Goal: Find contact information: Find contact information

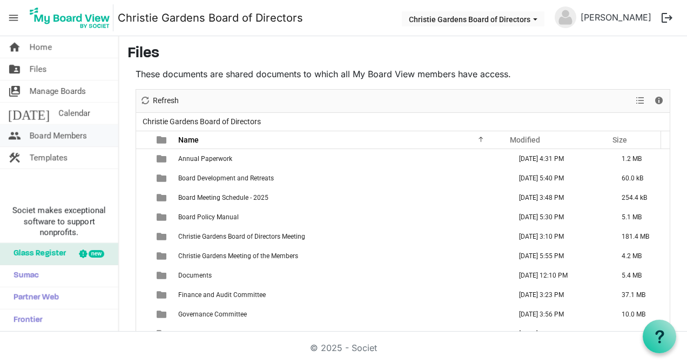
click at [48, 133] on span "Board Members" at bounding box center [58, 136] width 57 height 22
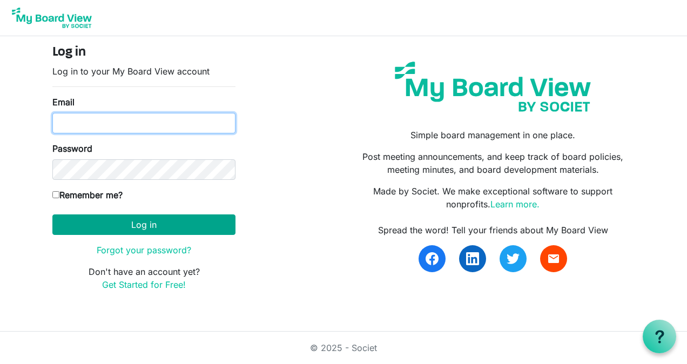
type input "[PERSON_NAME][EMAIL_ADDRESS][PERSON_NAME][PERSON_NAME][DOMAIN_NAME]"
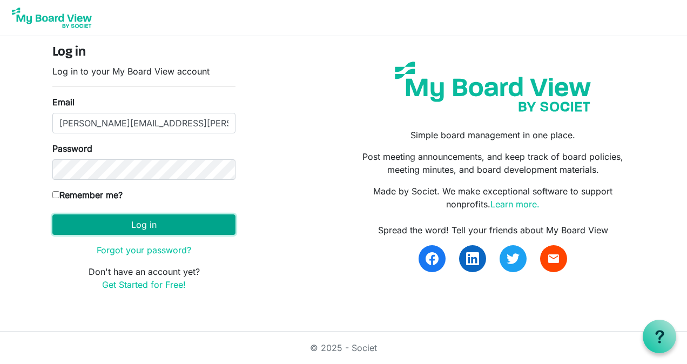
click at [145, 220] on button "Log in" at bounding box center [143, 224] width 183 height 21
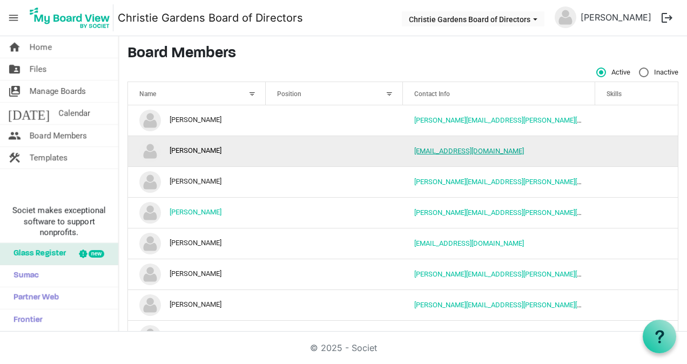
click at [435, 151] on link "[EMAIL_ADDRESS][DOMAIN_NAME]" at bounding box center [469, 151] width 110 height 8
